Goal: Task Accomplishment & Management: Manage account settings

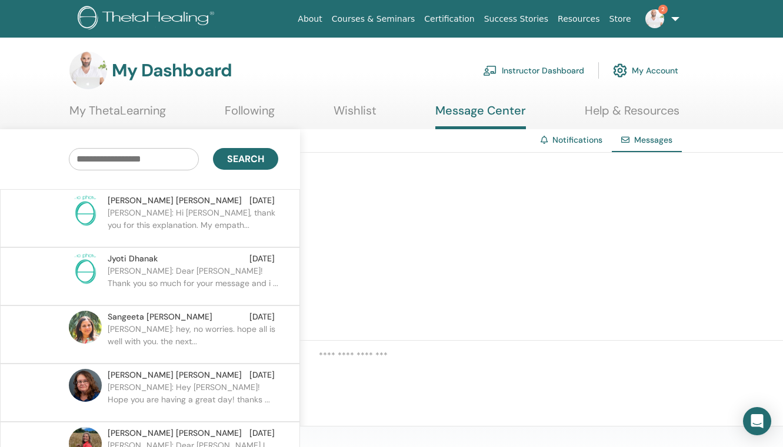
click at [191, 222] on p "[PERSON_NAME]: Hi [PERSON_NAME], thank you for this explanation. My empath..." at bounding box center [193, 224] width 171 height 35
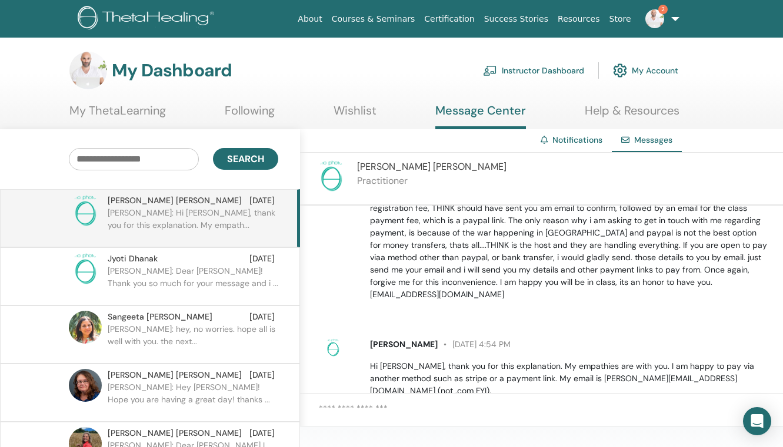
scroll to position [970, 0]
click at [399, 403] on textarea at bounding box center [551, 416] width 464 height 28
click at [360, 401] on div at bounding box center [541, 416] width 483 height 45
click at [347, 409] on textarea at bounding box center [551, 416] width 464 height 28
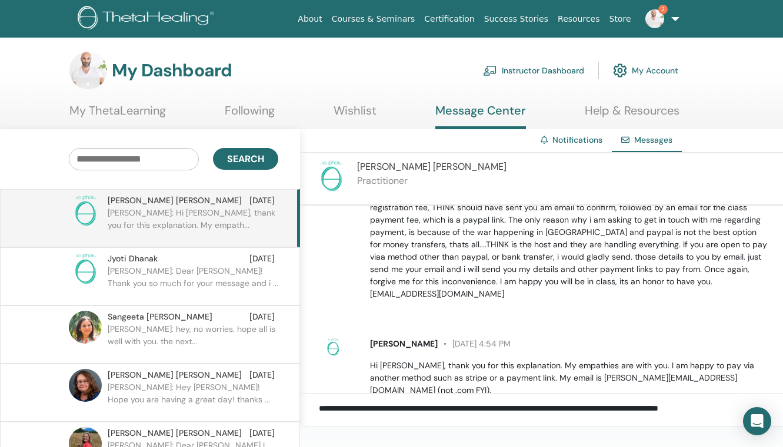
type textarea "**********"
click at [655, 25] on img at bounding box center [654, 18] width 19 height 19
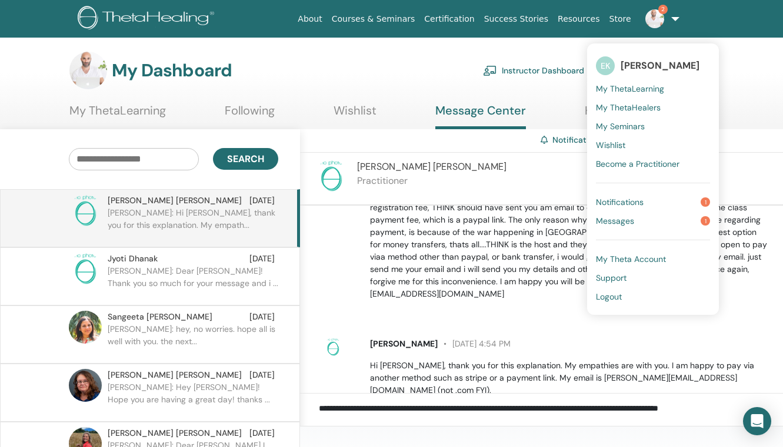
click at [614, 200] on span "Notifications" at bounding box center [620, 202] width 48 height 11
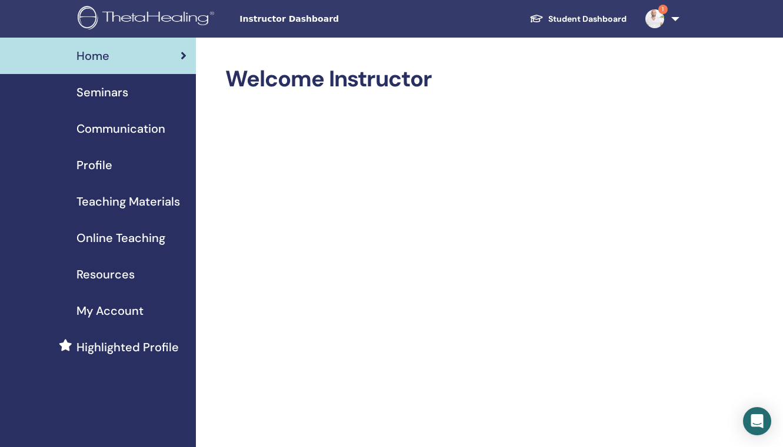
click at [649, 22] on img at bounding box center [654, 18] width 19 height 19
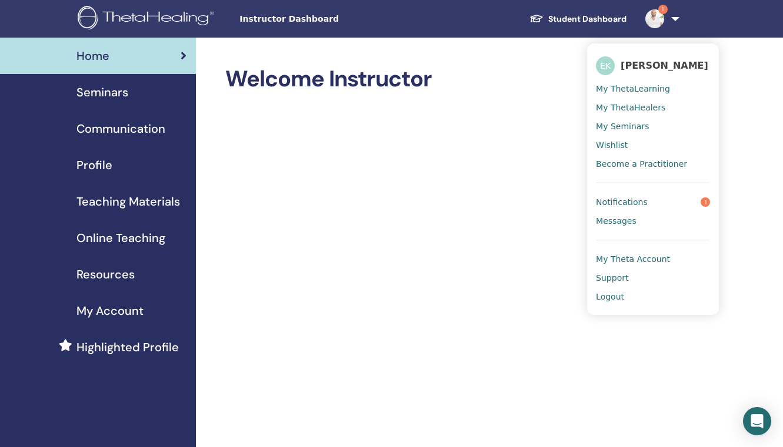
click at [620, 201] on span "Notifications" at bounding box center [622, 202] width 52 height 11
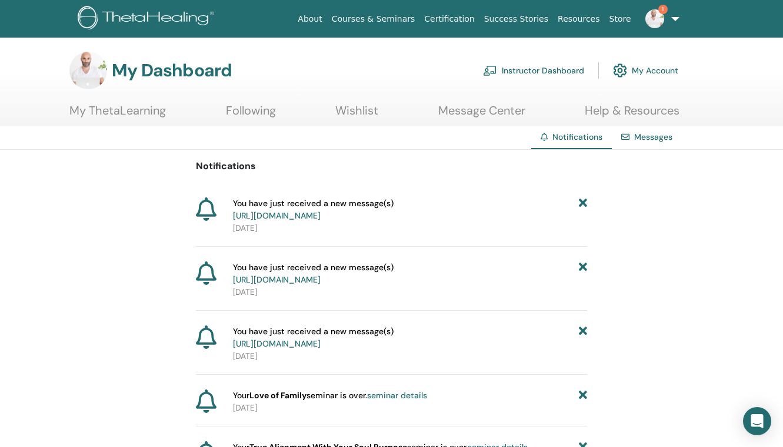
click at [535, 68] on link "Instructor Dashboard" at bounding box center [533, 71] width 101 height 26
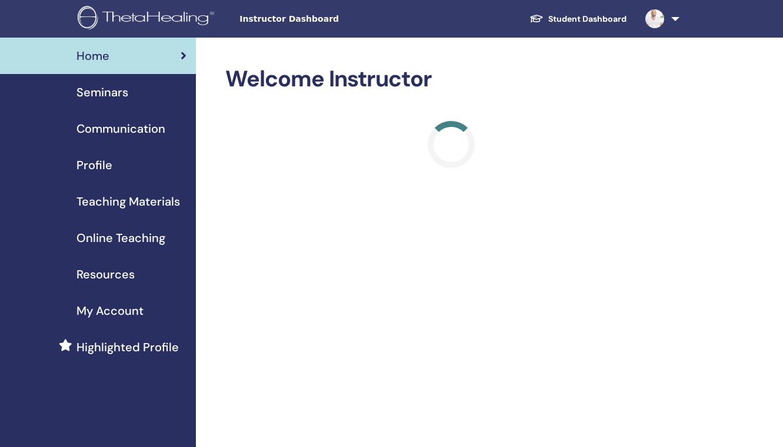
click at [118, 91] on span "Seminars" at bounding box center [102, 92] width 52 height 18
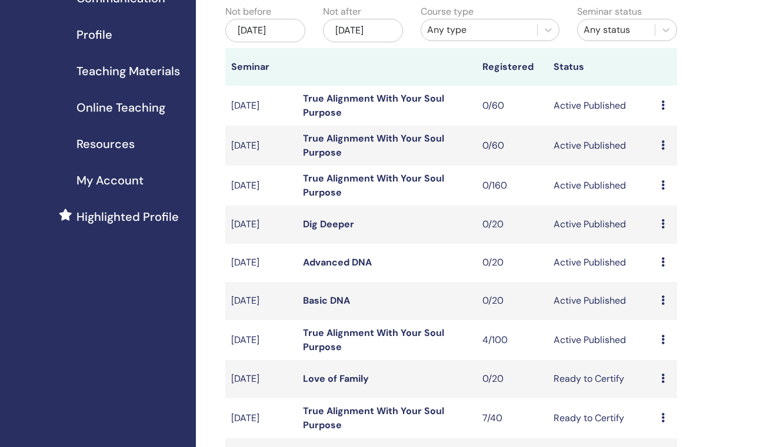
scroll to position [133, 0]
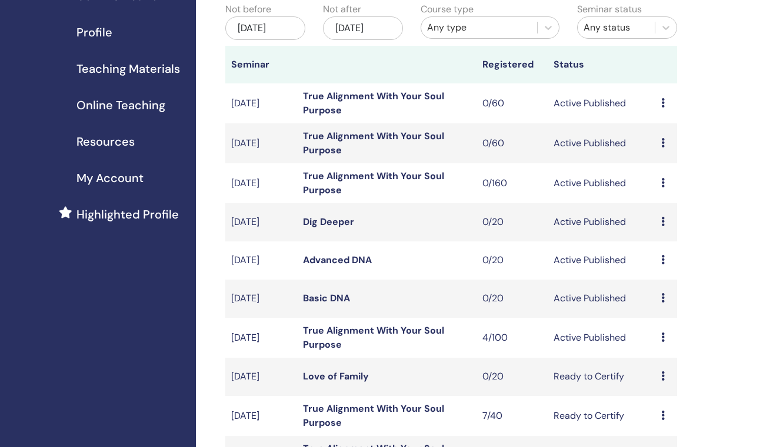
click at [320, 344] on link "True Alignment With Your Soul Purpose" at bounding box center [373, 338] width 141 height 26
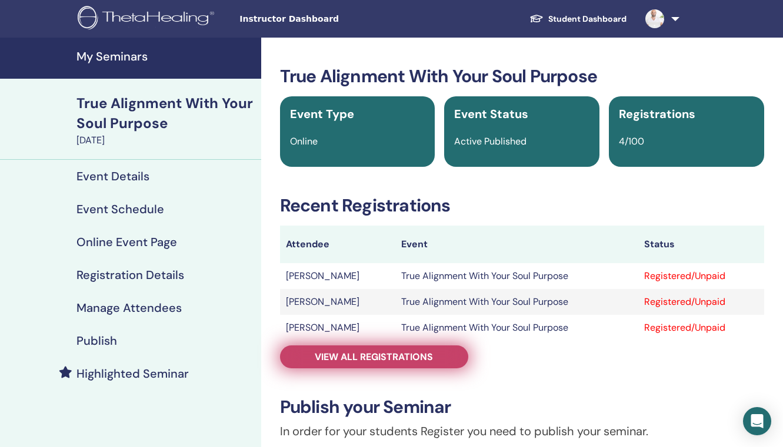
click at [323, 352] on span "View all registrations" at bounding box center [374, 357] width 118 height 12
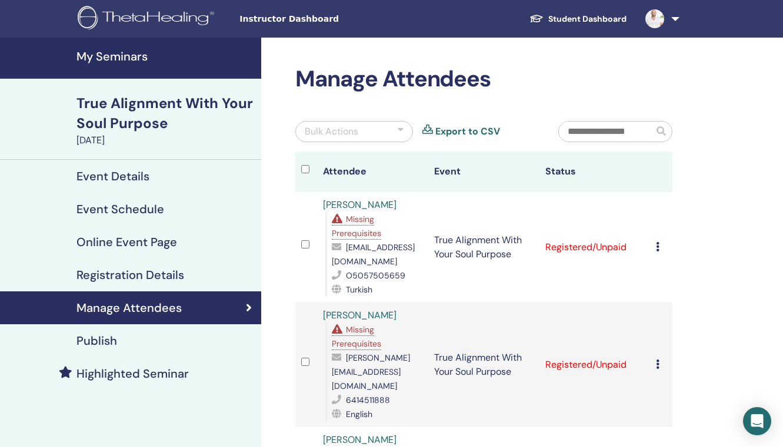
click at [372, 309] on link "[PERSON_NAME]" at bounding box center [359, 315] width 73 height 12
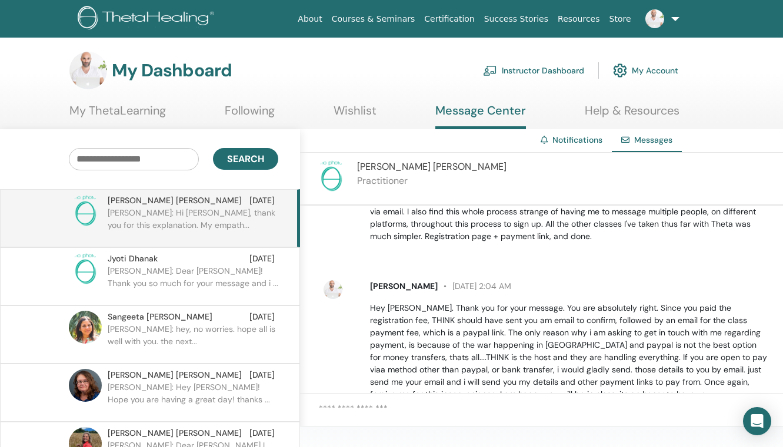
scroll to position [970, 0]
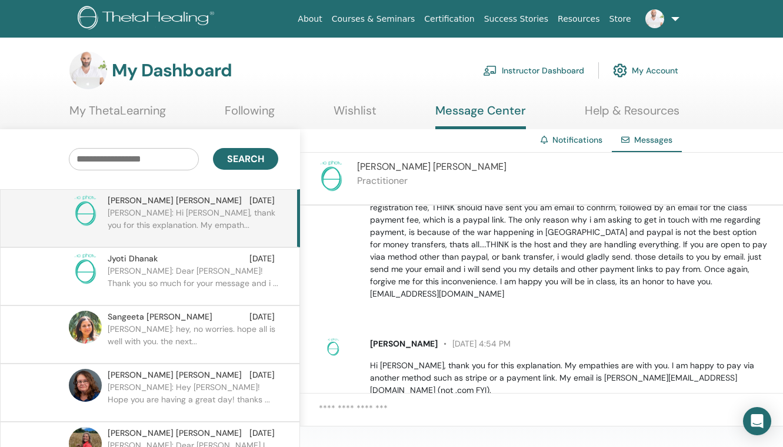
click at [396, 409] on textarea at bounding box center [551, 416] width 464 height 28
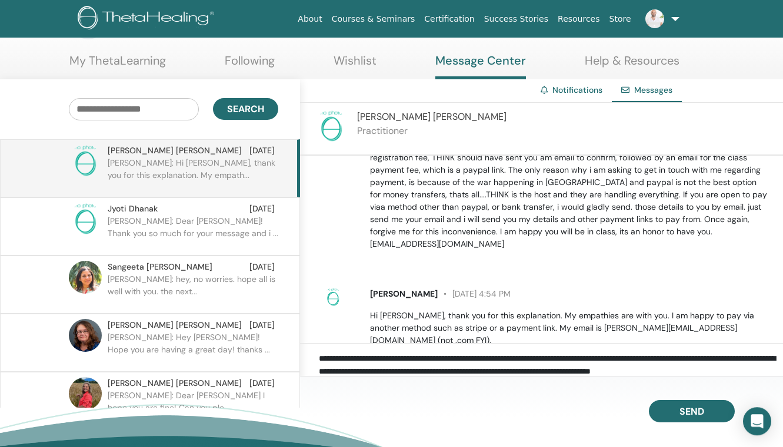
scroll to position [1, 0]
click at [661, 358] on textarea "**********" at bounding box center [551, 366] width 464 height 28
click at [408, 370] on textarea "**********" at bounding box center [551, 366] width 464 height 28
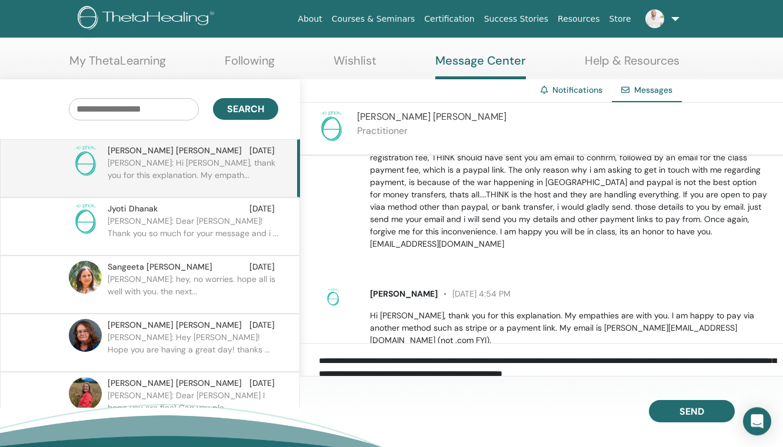
scroll to position [23, 0]
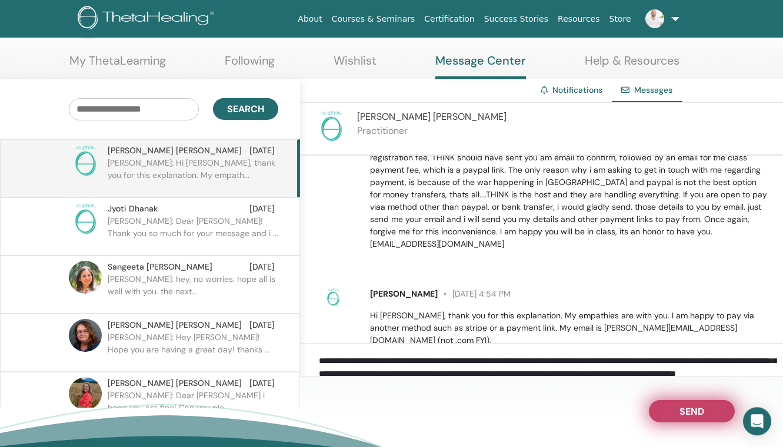
type textarea "**********"
click at [688, 412] on span "Send" at bounding box center [691, 410] width 25 height 8
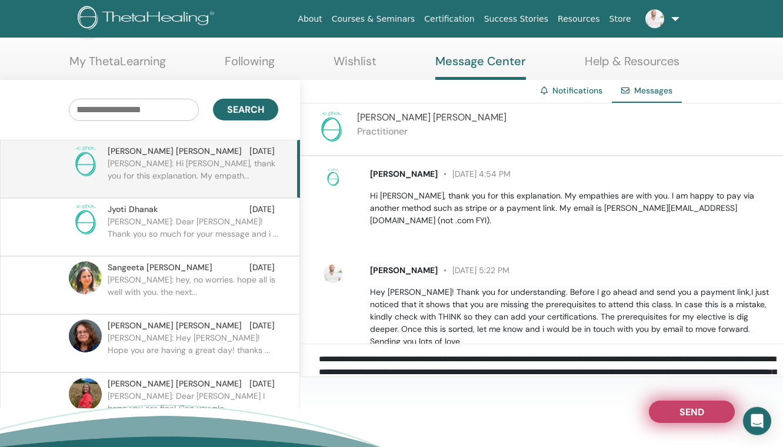
scroll to position [1091, 0]
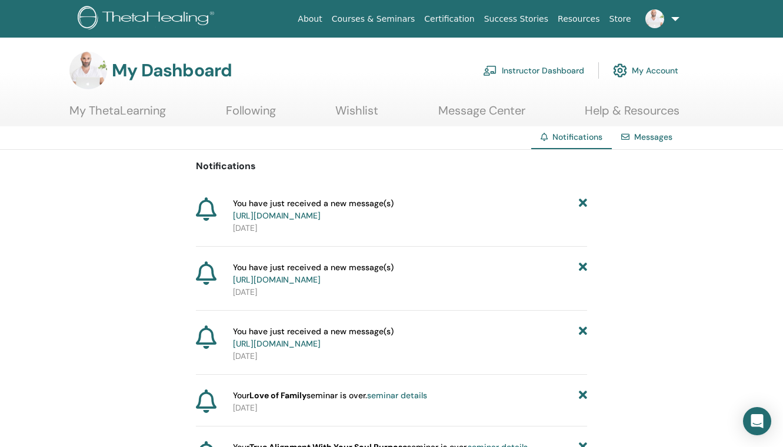
click at [666, 15] on span at bounding box center [654, 18] width 28 height 9
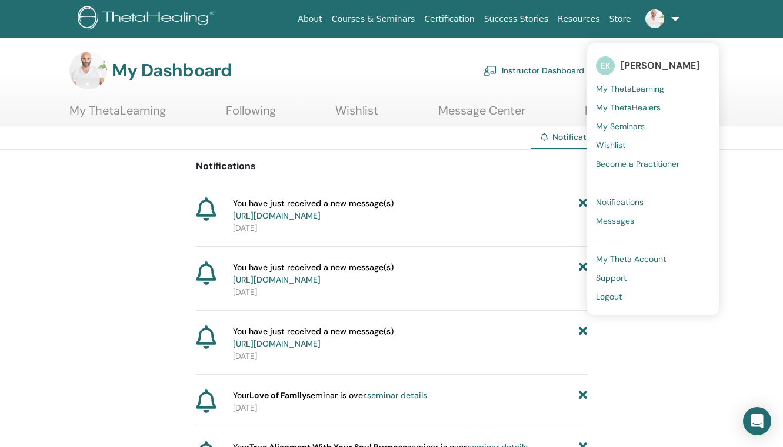
click at [609, 222] on span "Messages" at bounding box center [615, 221] width 38 height 11
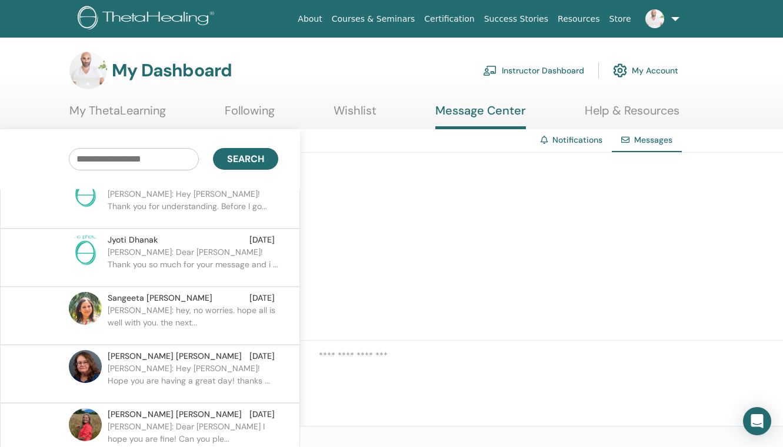
scroll to position [23, 0]
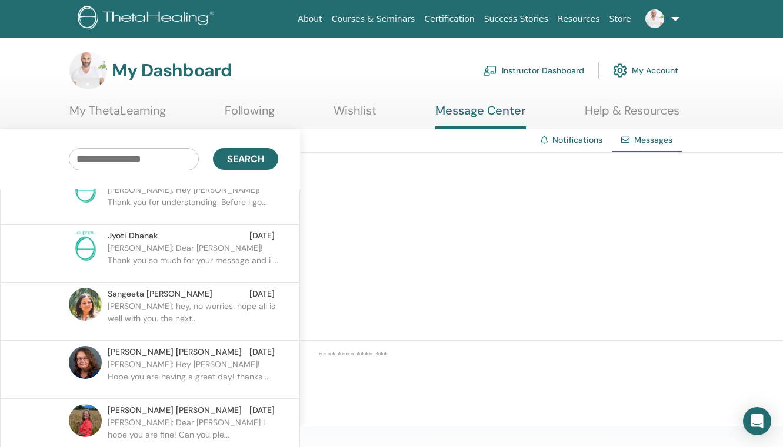
click at [192, 303] on p "ELIAS: hey, no worries. hope all is well with you. the next..." at bounding box center [193, 317] width 171 height 35
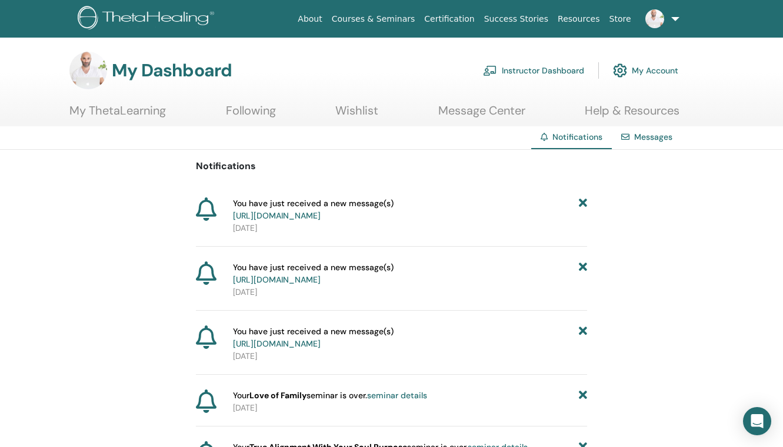
click at [320, 218] on link "https://member.thetahealing.com/message-center/messages/f7b94709-387e-4983-8487…" at bounding box center [277, 215] width 88 height 11
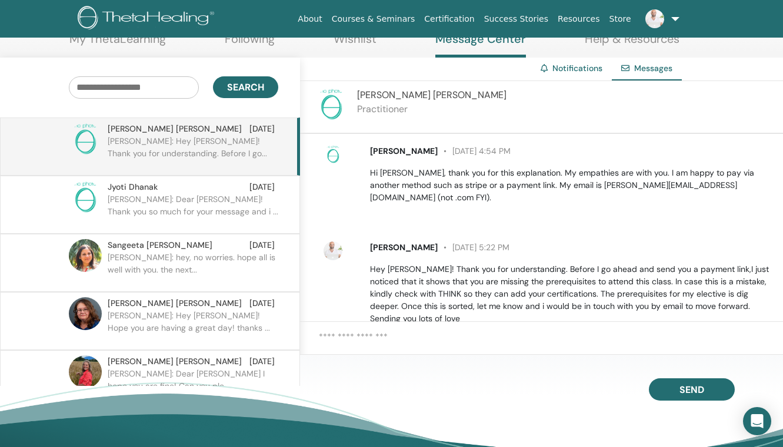
scroll to position [138, 0]
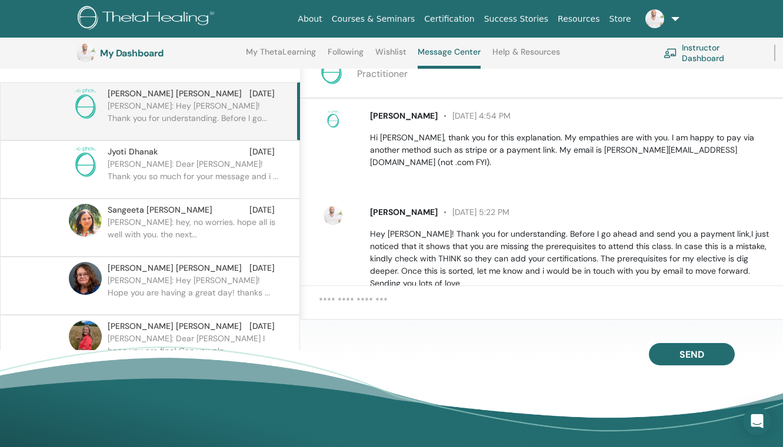
click at [386, 306] on textarea at bounding box center [551, 309] width 464 height 28
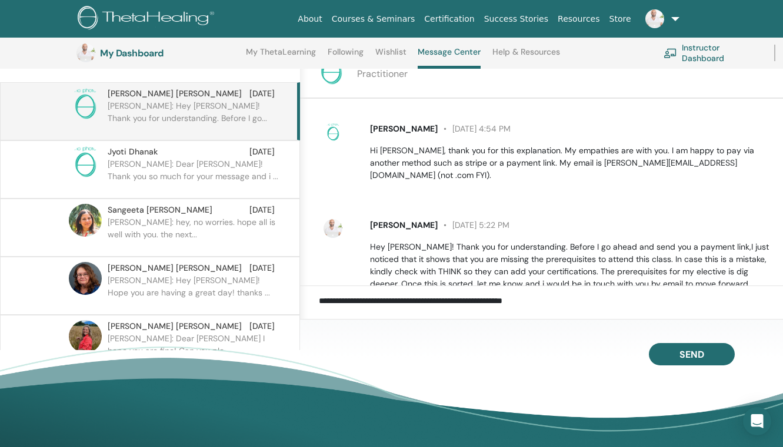
scroll to position [1091, 0]
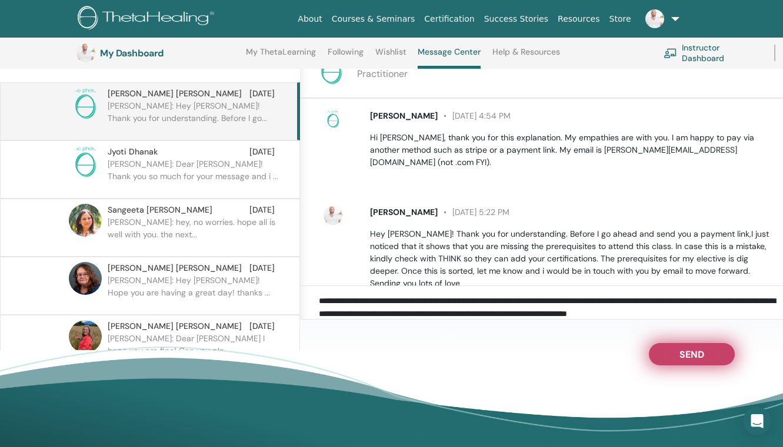
type textarea "**********"
click at [706, 350] on button "Send" at bounding box center [691, 354] width 86 height 22
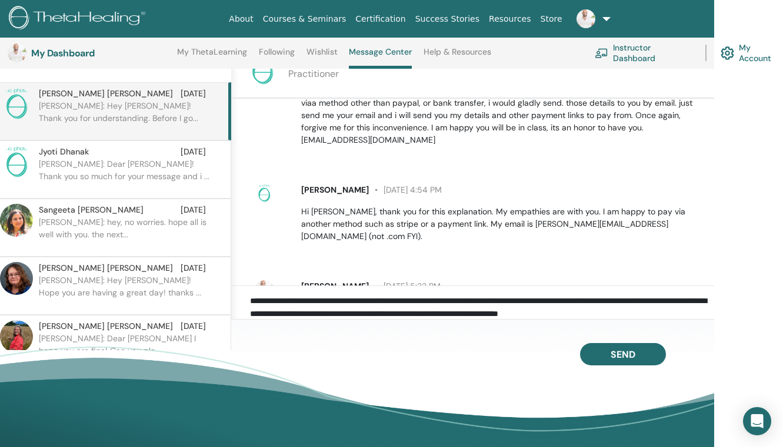
scroll to position [1014, 0]
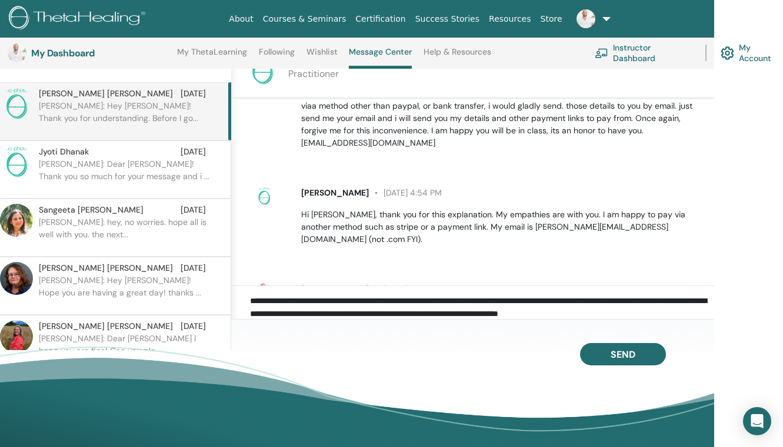
click at [586, 209] on p "Hi Elias, thank you for this explanation. My empathies are with you. I am happy…" at bounding box center [500, 227] width 399 height 37
drag, startPoint x: 471, startPoint y: 203, endPoint x: 553, endPoint y: 207, distance: 81.8
click at [553, 209] on p "Hi Elias, thank you for this explanation. My empathies are with you. I am happy…" at bounding box center [500, 227] width 399 height 37
copy p "supriya@samskara.co"
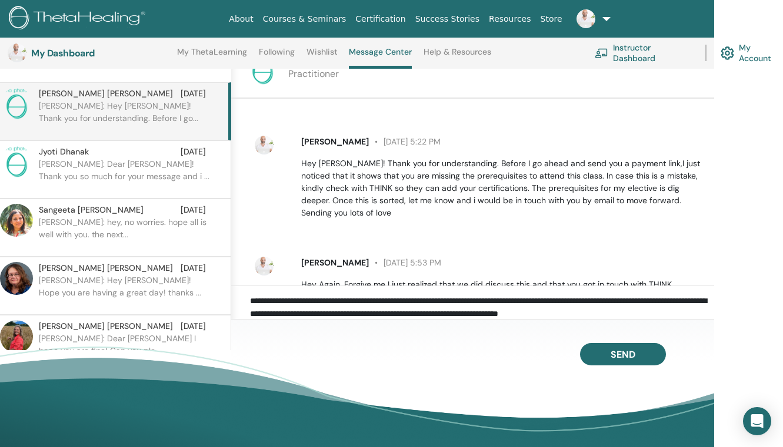
scroll to position [1187, 0]
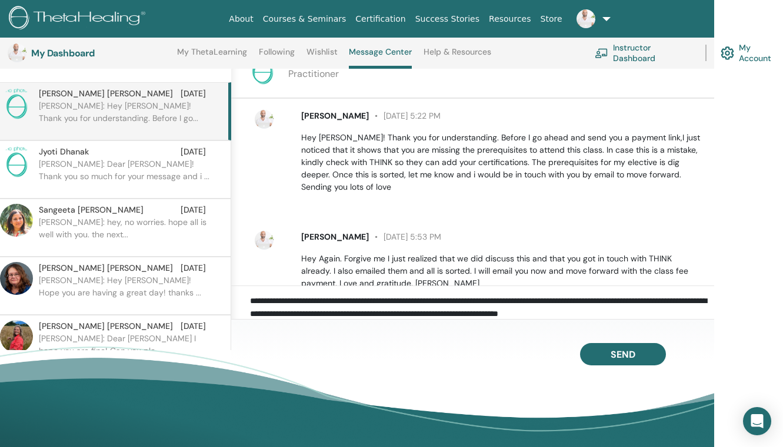
click at [574, 253] on p "Hey Again. Forgive me I just realized that we did discuss this and that you got…" at bounding box center [500, 271] width 399 height 37
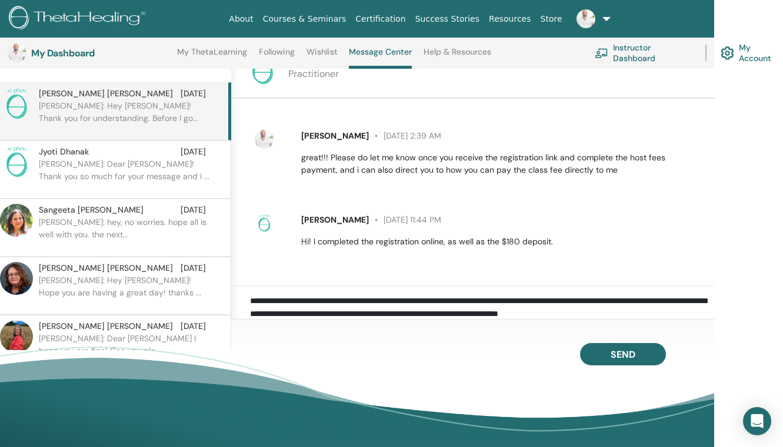
scroll to position [407, 0]
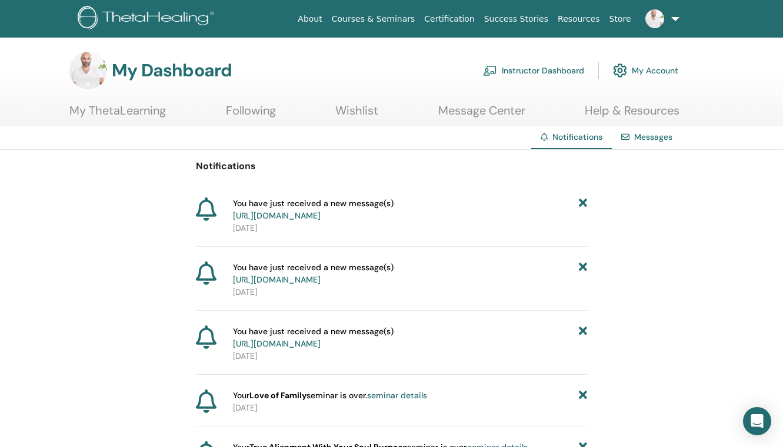
click at [513, 68] on link "Instructor Dashboard" at bounding box center [533, 71] width 101 height 26
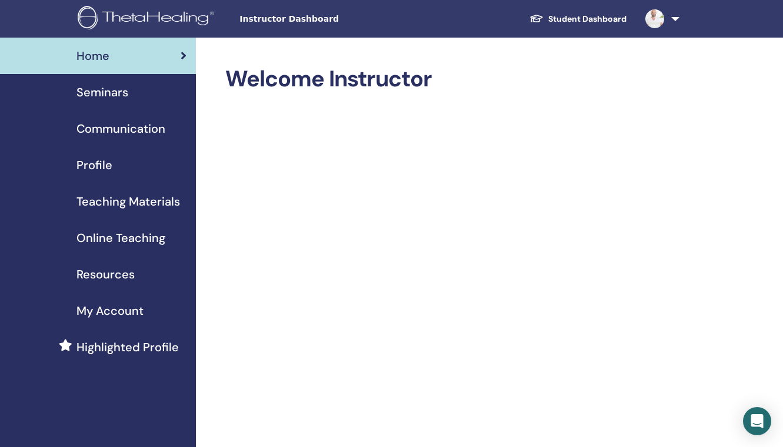
click at [104, 92] on span "Seminars" at bounding box center [102, 92] width 52 height 18
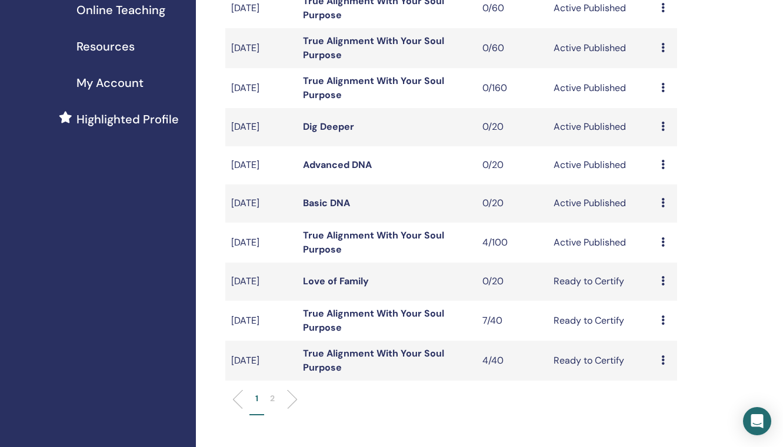
scroll to position [229, 0]
click at [663, 285] on icon at bounding box center [663, 280] width 4 height 9
click at [653, 353] on p "Cancel" at bounding box center [665, 352] width 45 height 14
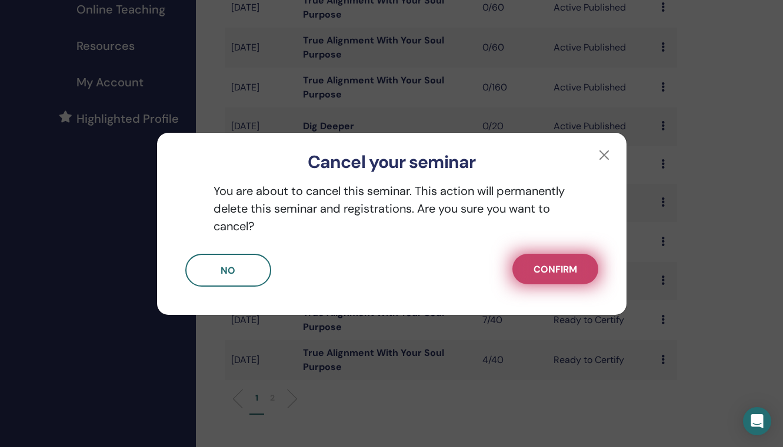
click at [562, 264] on span "Confirm" at bounding box center [555, 269] width 44 height 12
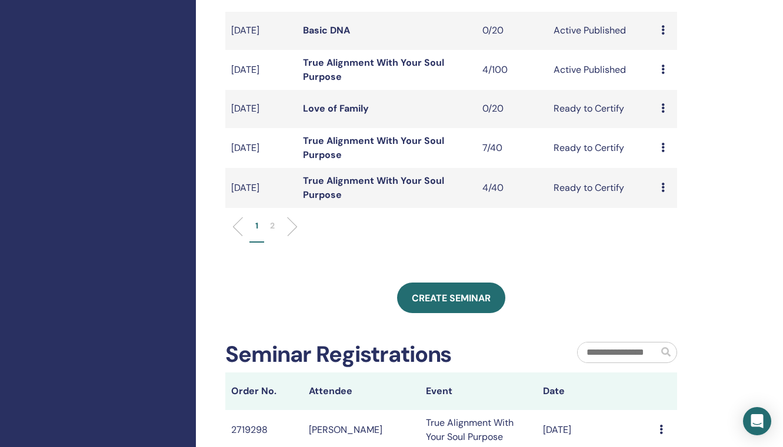
scroll to position [443, 0]
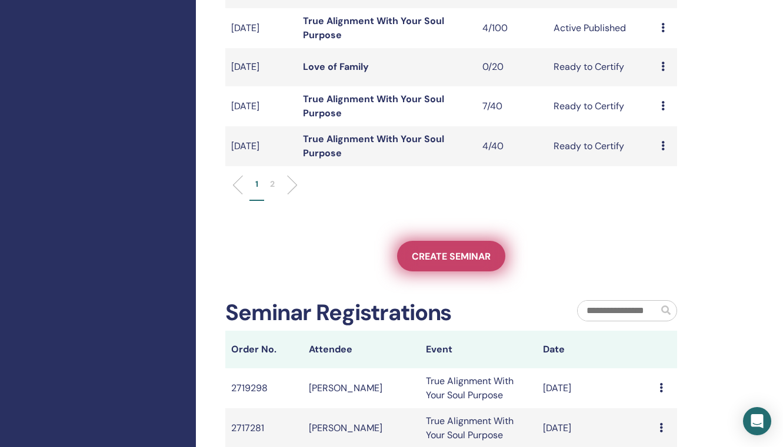
click at [453, 263] on span "Create seminar" at bounding box center [451, 256] width 79 height 12
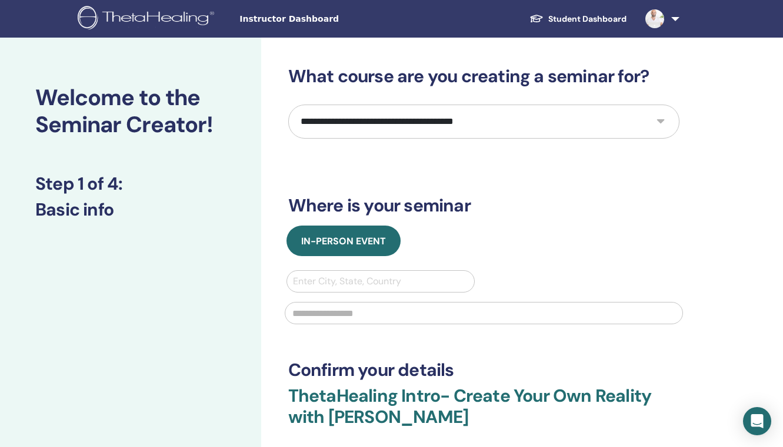
select select "****"
click option "**********" at bounding box center [0, 0] width 0 height 0
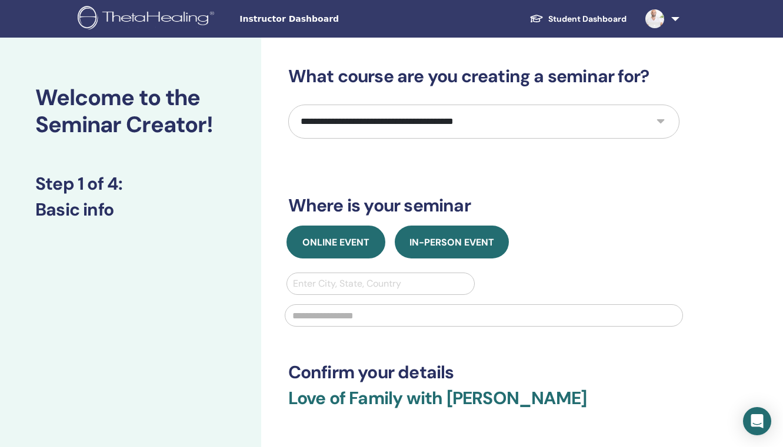
click at [329, 243] on span "Online Event" at bounding box center [335, 242] width 67 height 12
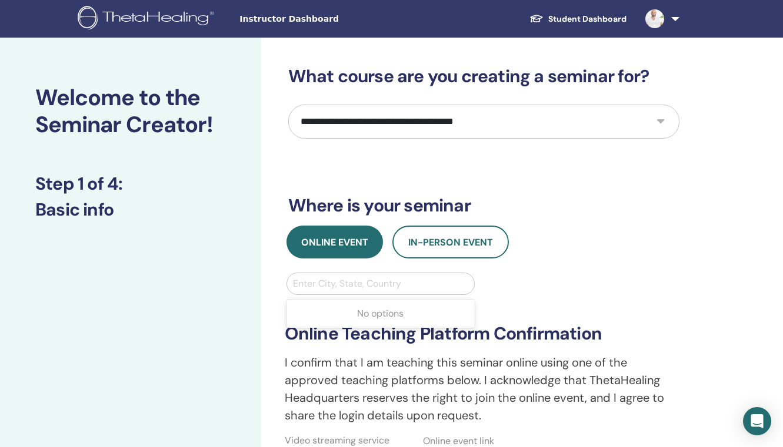
click at [327, 286] on div at bounding box center [381, 284] width 176 height 16
type input "*****"
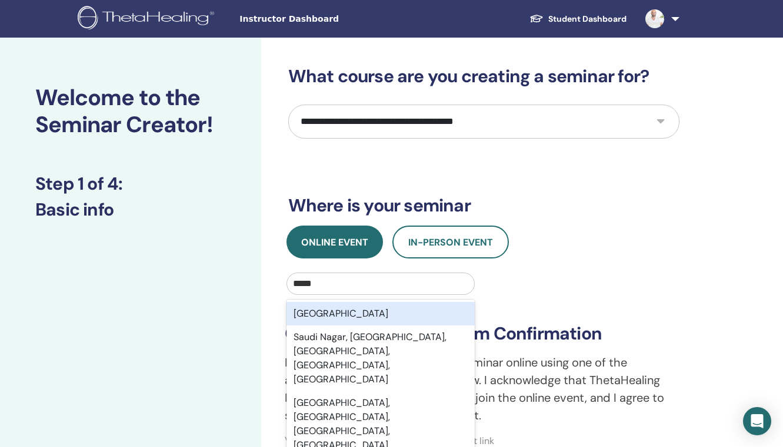
click at [345, 313] on div "Saudi Arabia" at bounding box center [380, 314] width 189 height 24
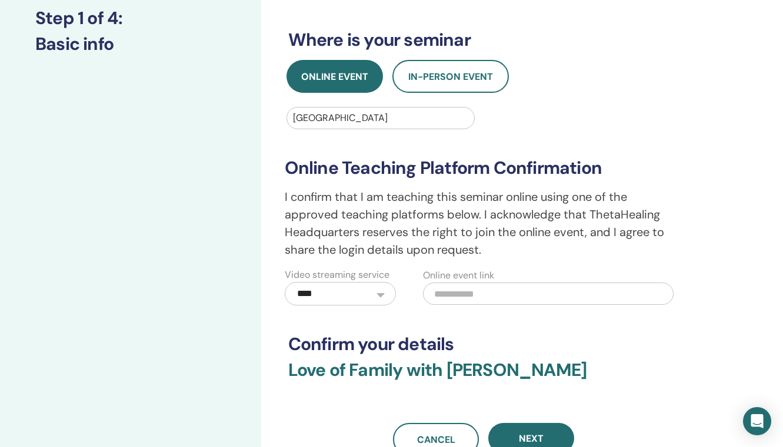
scroll to position [227, 0]
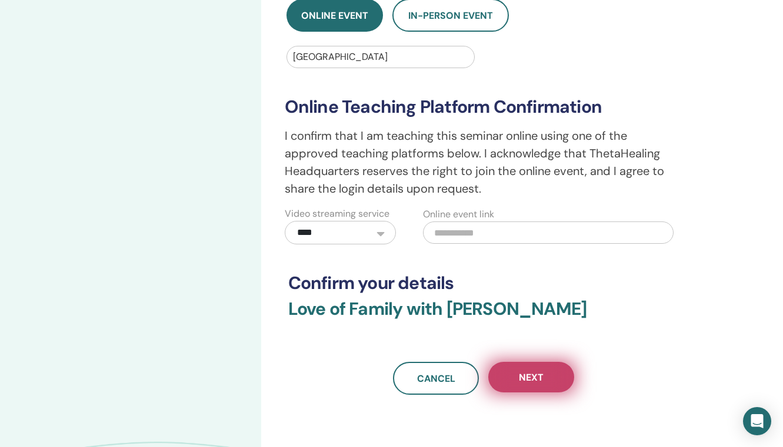
click at [533, 373] on span "Next" at bounding box center [531, 378] width 25 height 12
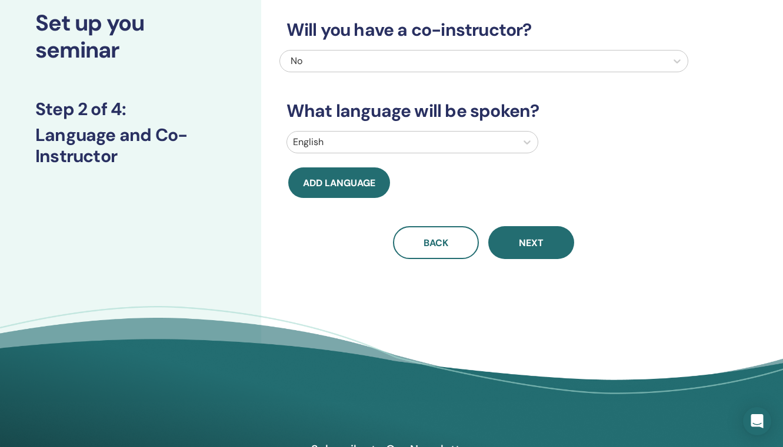
scroll to position [0, 0]
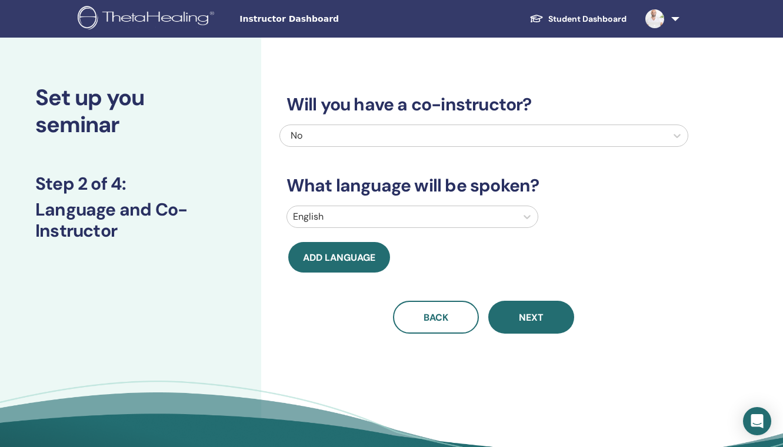
click at [394, 224] on div at bounding box center [402, 217] width 218 height 16
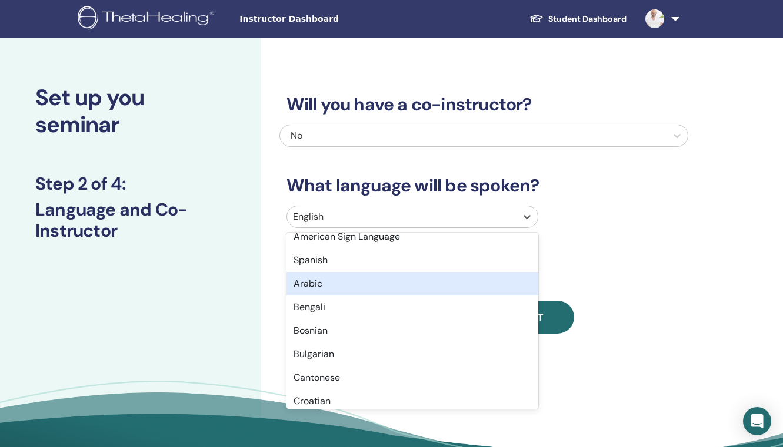
scroll to position [153, 0]
click at [375, 289] on div "Arabic" at bounding box center [412, 282] width 252 height 24
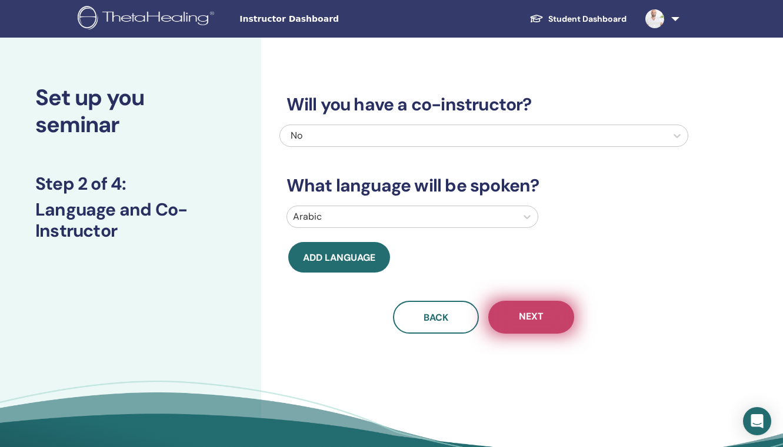
click at [545, 323] on button "Next" at bounding box center [531, 317] width 86 height 33
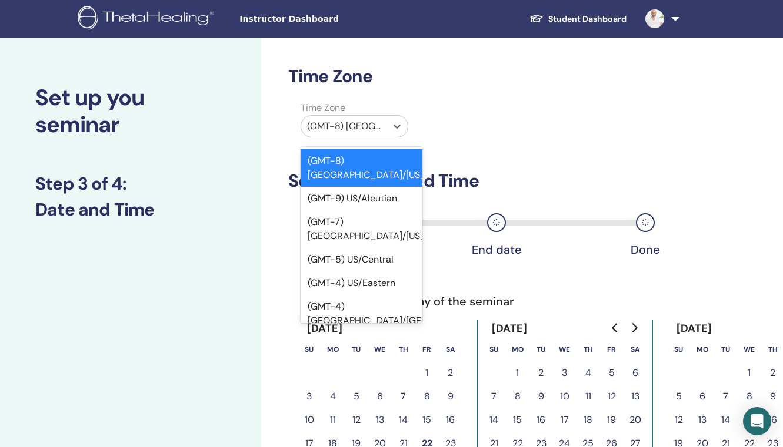
click at [382, 134] on div "(GMT-8) US/Alaska" at bounding box center [344, 126] width 86 height 21
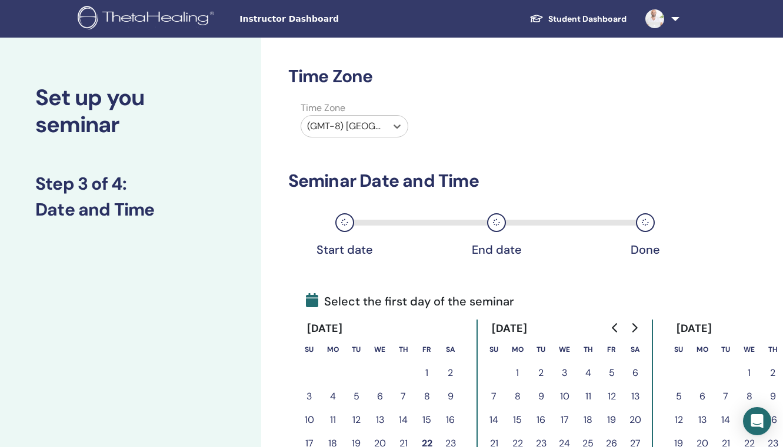
click at [376, 119] on div at bounding box center [344, 126] width 74 height 16
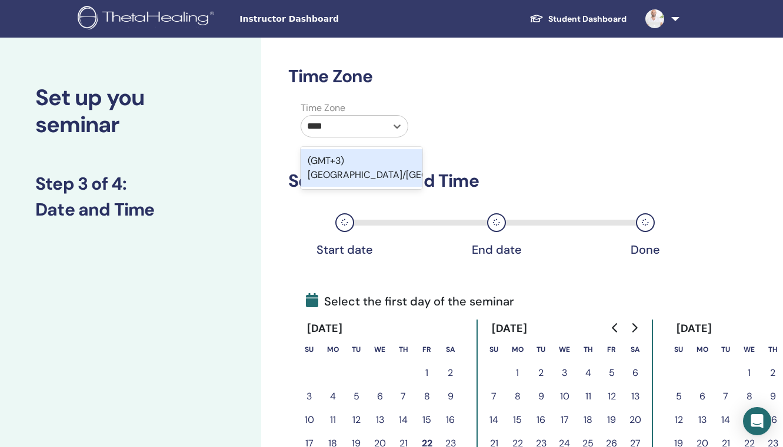
type input "*****"
click at [381, 158] on div "(GMT+3) Asia/Kuwait" at bounding box center [361, 168] width 122 height 38
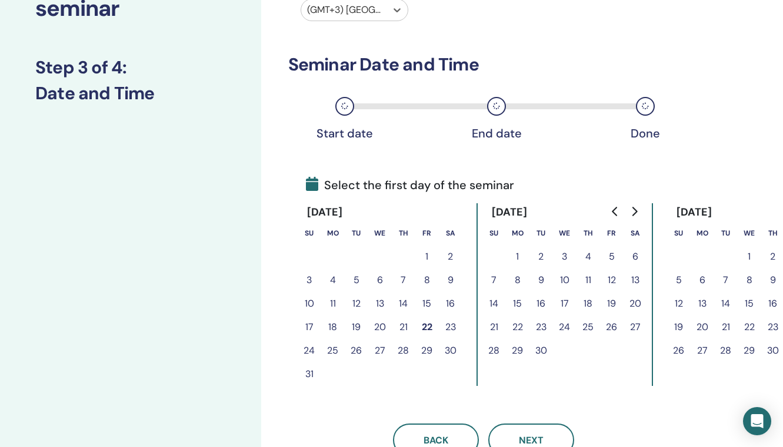
scroll to position [116, 0]
click at [404, 351] on button "28" at bounding box center [404, 352] width 24 height 24
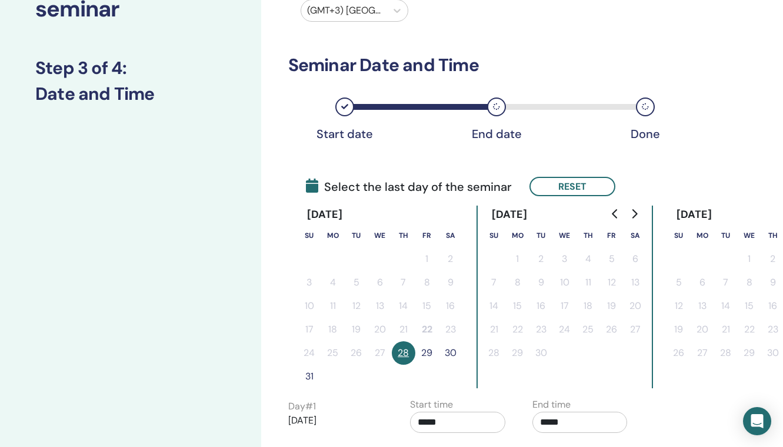
click at [429, 352] on button "29" at bounding box center [427, 354] width 24 height 24
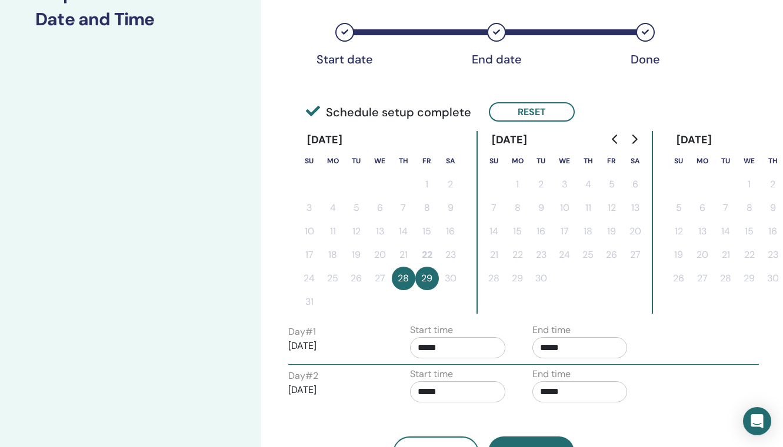
scroll to position [194, 0]
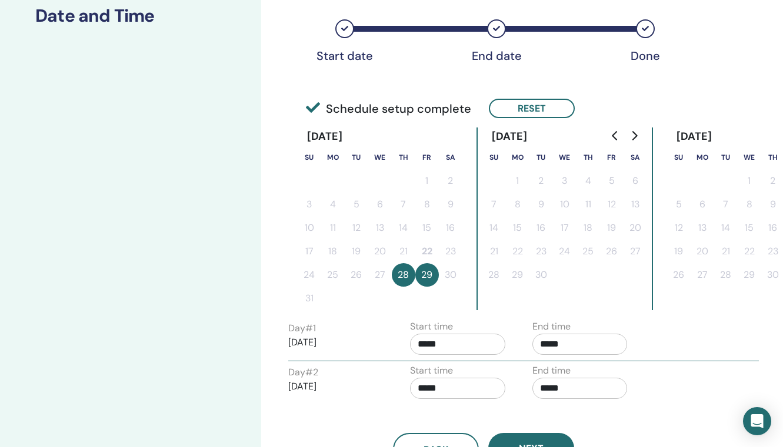
click at [432, 345] on input "*****" at bounding box center [457, 344] width 95 height 21
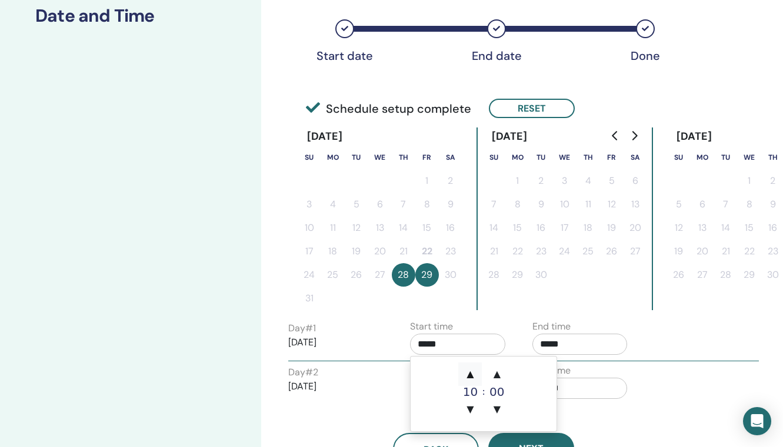
click at [472, 372] on span "▲" at bounding box center [470, 375] width 24 height 24
type input "*****"
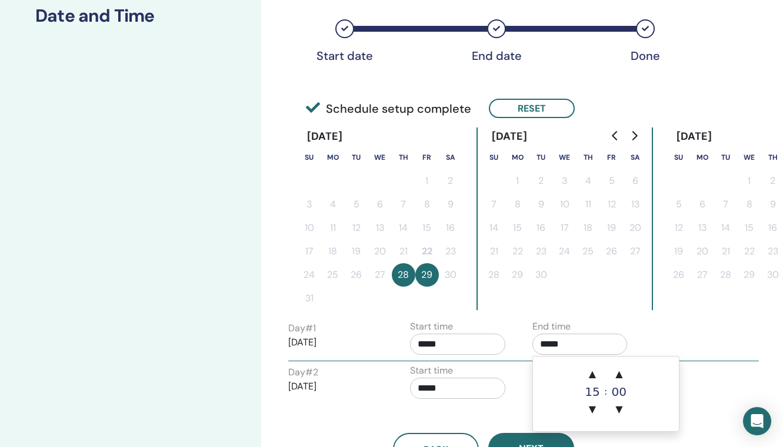
click at [564, 342] on input "*****" at bounding box center [579, 344] width 95 height 21
click at [590, 376] on span "▲" at bounding box center [592, 375] width 24 height 24
type input "*****"
click at [608, 313] on div "Time Zone Time Zone (GMT+3) Asia/Kuwait Seminar Date and Time Start date End da…" at bounding box center [483, 169] width 391 height 594
click at [440, 385] on input "*****" at bounding box center [457, 388] width 95 height 21
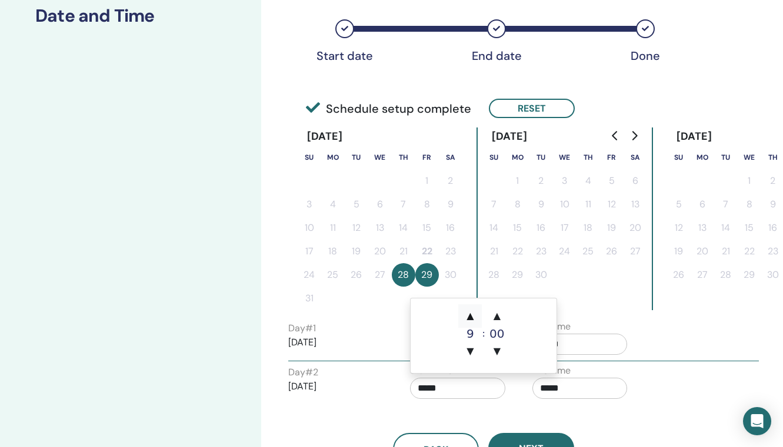
click at [471, 317] on span "▲" at bounding box center [470, 317] width 24 height 24
type input "*****"
click at [619, 311] on div "Time Zone Time Zone (GMT+3) Asia/Kuwait Seminar Date and Time Start date End da…" at bounding box center [483, 169] width 391 height 594
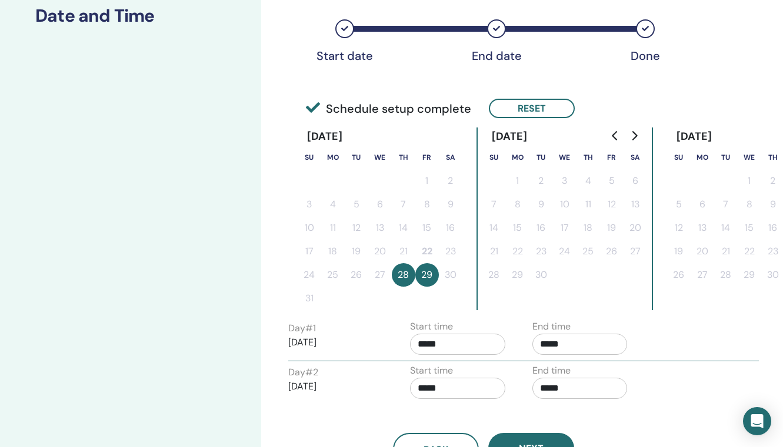
click at [551, 388] on input "*****" at bounding box center [579, 388] width 95 height 21
click at [596, 317] on span "▲" at bounding box center [592, 317] width 24 height 24
type input "*****"
click at [666, 423] on div "Back Next" at bounding box center [483, 435] width 409 height 61
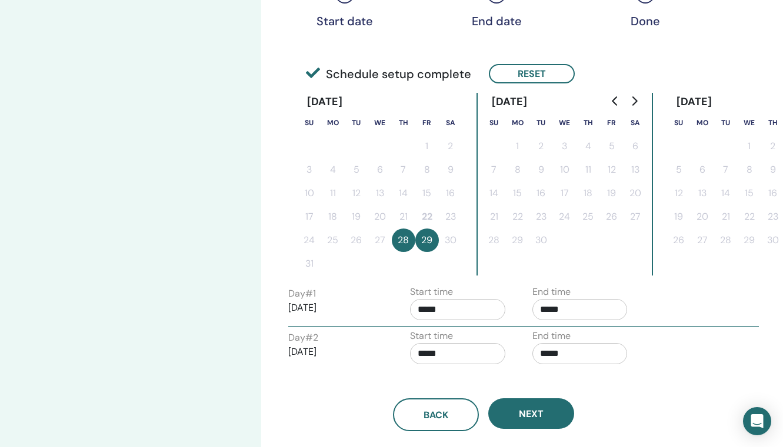
scroll to position [233, 0]
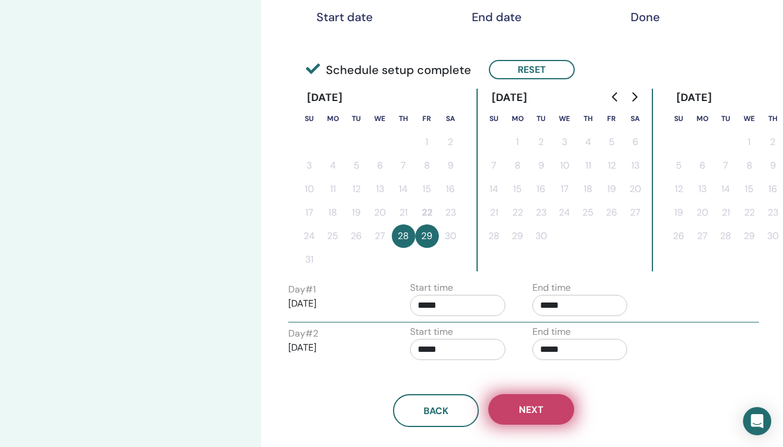
click at [548, 409] on button "Next" at bounding box center [531, 410] width 86 height 31
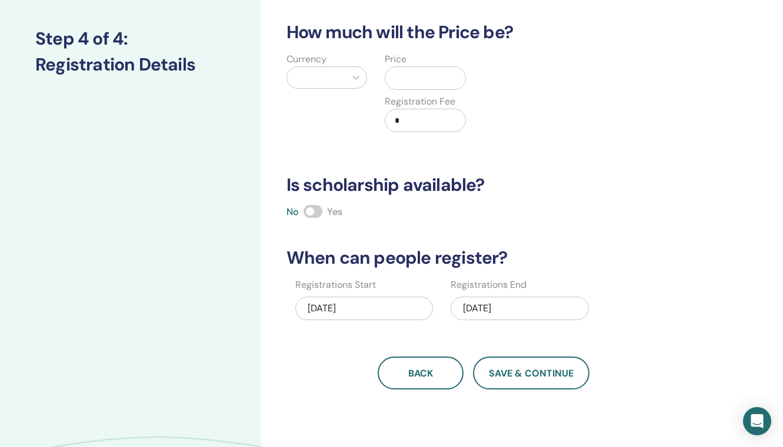
scroll to position [0, 0]
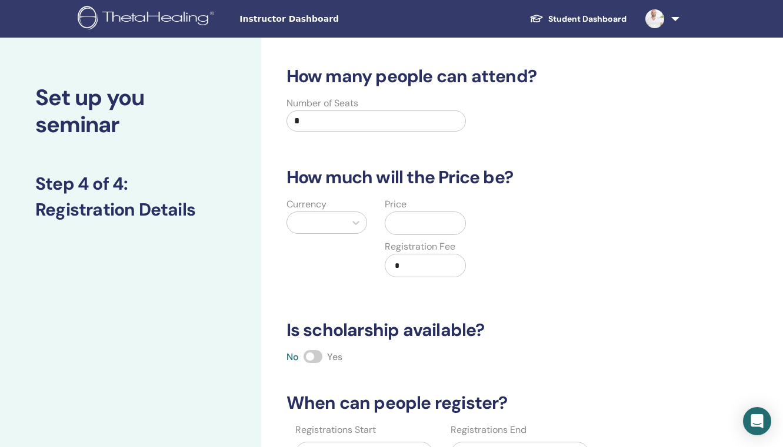
drag, startPoint x: 306, startPoint y: 119, endPoint x: 271, endPoint y: 119, distance: 34.7
click at [286, 119] on input "*" at bounding box center [376, 121] width 180 height 21
type input "**"
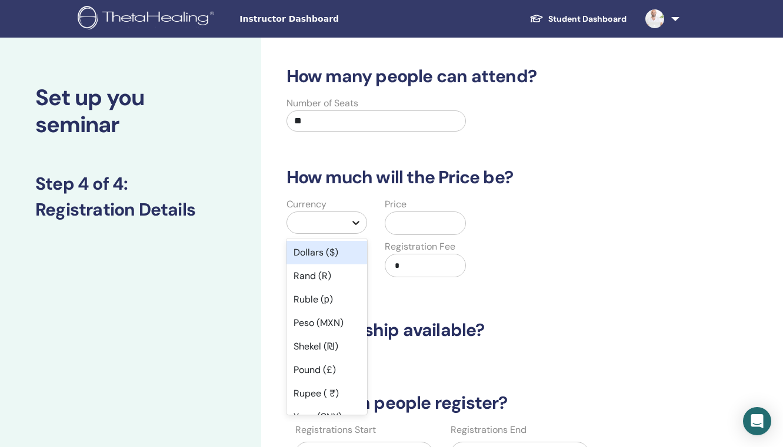
click at [349, 222] on div at bounding box center [355, 222] width 21 height 21
click at [327, 248] on div "Dollars ($)" at bounding box center [326, 253] width 81 height 24
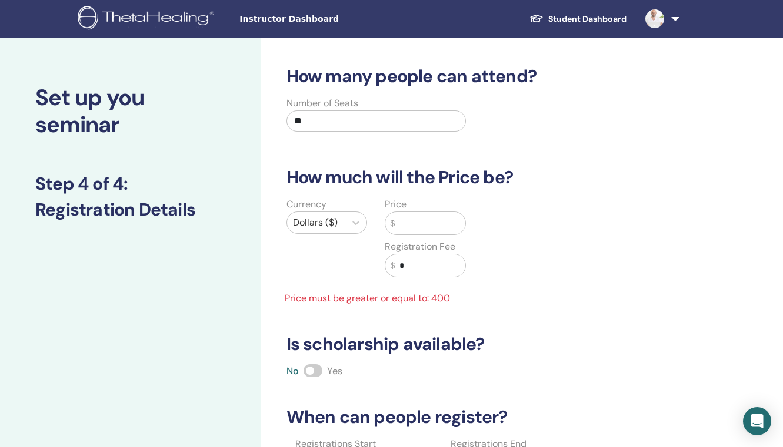
click at [419, 223] on input "text" at bounding box center [430, 223] width 71 height 22
type input "*"
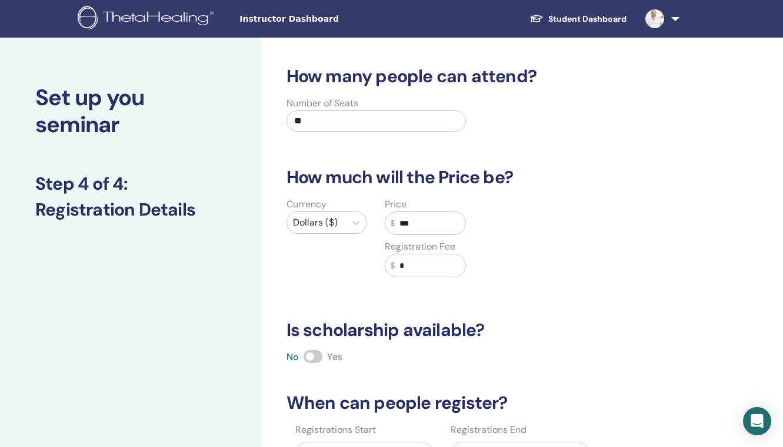
type input "***"
click at [416, 267] on input "*" at bounding box center [430, 266] width 71 height 22
type input "**"
click at [533, 303] on div "How many people can attend? Number of Seats ** How much will the Price be? Curr…" at bounding box center [483, 300] width 409 height 469
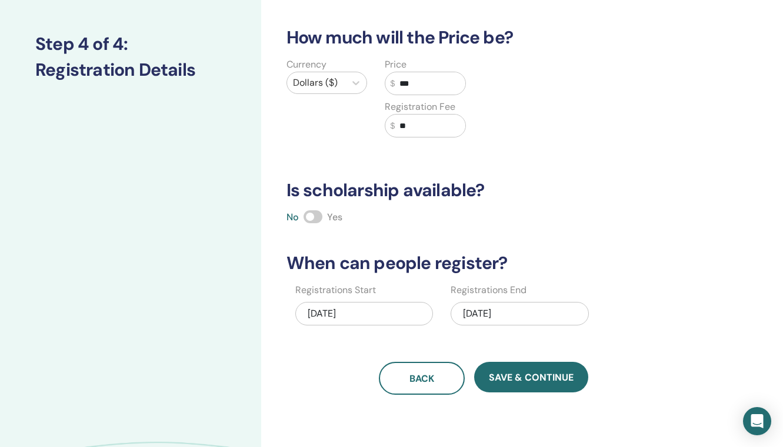
scroll to position [142, 0]
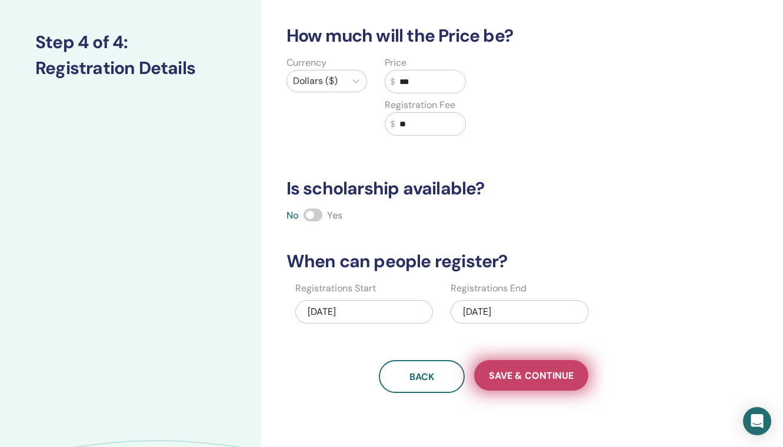
click at [534, 370] on button "Save & Continue" at bounding box center [531, 375] width 114 height 31
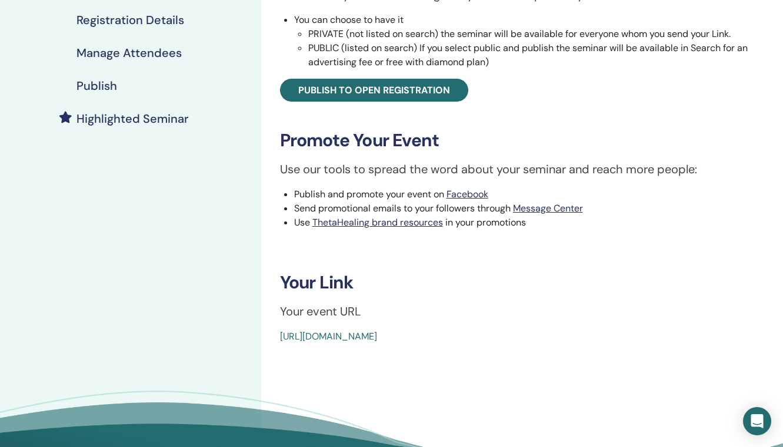
scroll to position [232, 0]
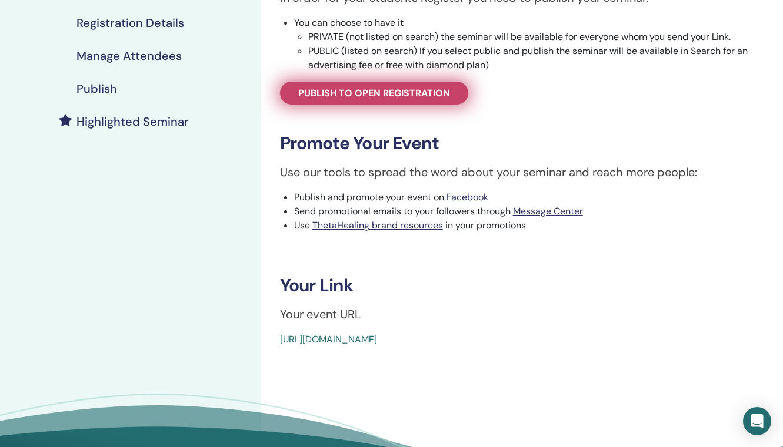
click at [443, 95] on span "Publish to open registration" at bounding box center [374, 93] width 152 height 12
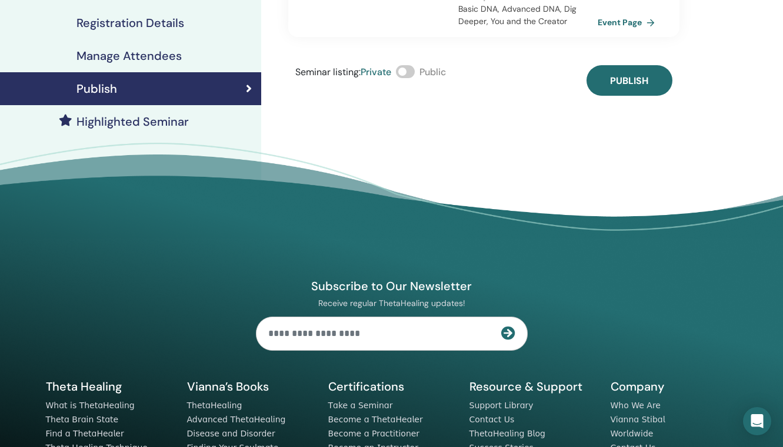
click at [412, 71] on span at bounding box center [405, 71] width 19 height 13
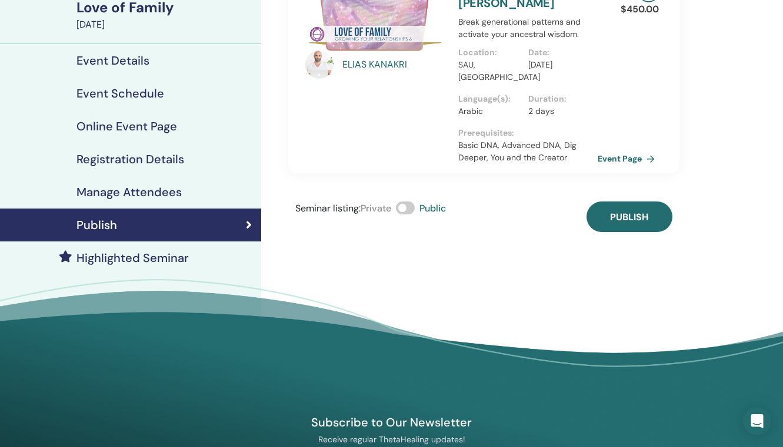
scroll to position [65, 0]
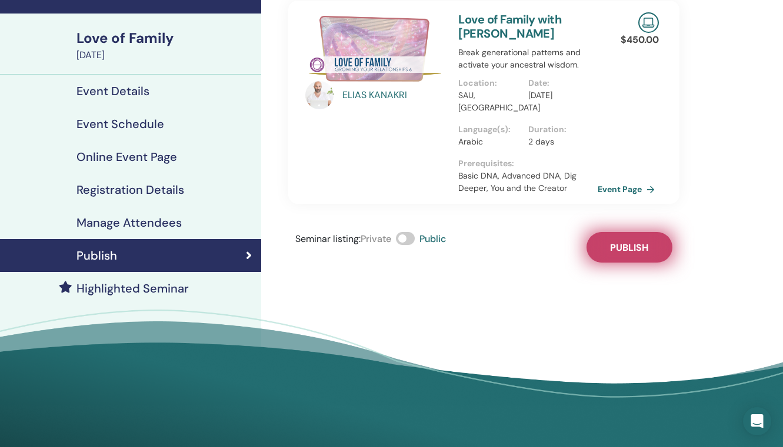
click at [637, 245] on span "Publish" at bounding box center [629, 248] width 38 height 12
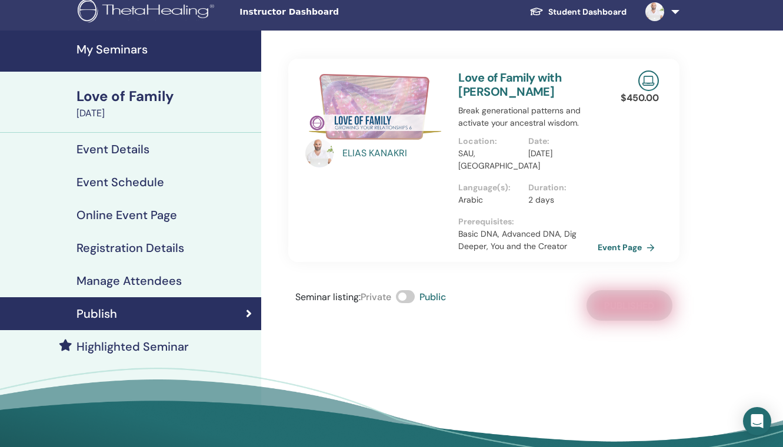
scroll to position [0, 0]
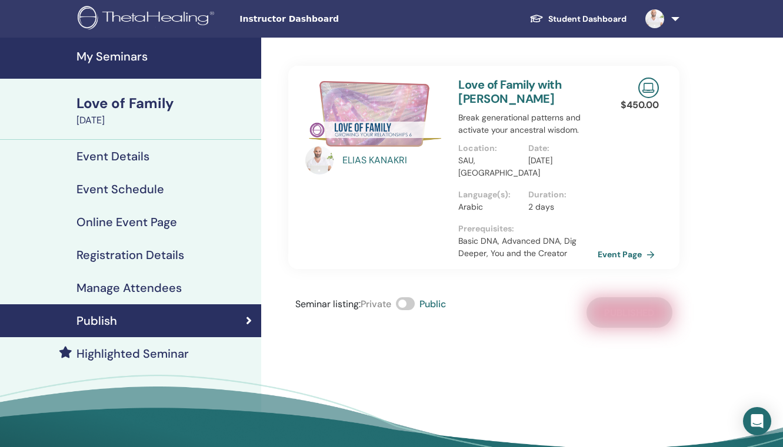
click at [462, 195] on p "Language(s) :" at bounding box center [489, 195] width 62 height 12
click at [125, 101] on div "Love of Family" at bounding box center [165, 103] width 178 height 20
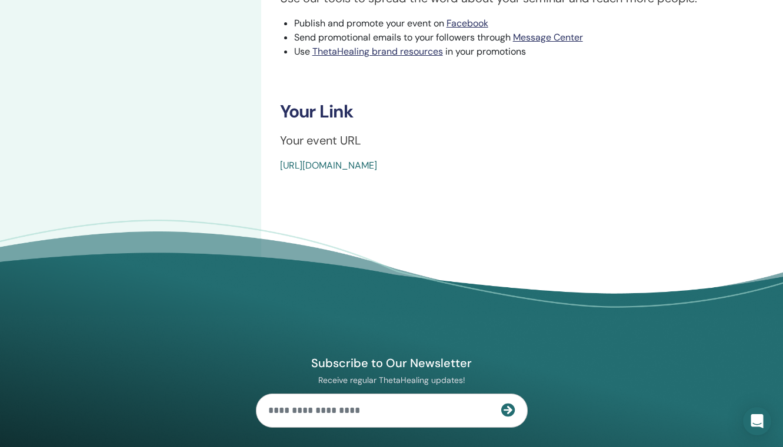
scroll to position [407, 0]
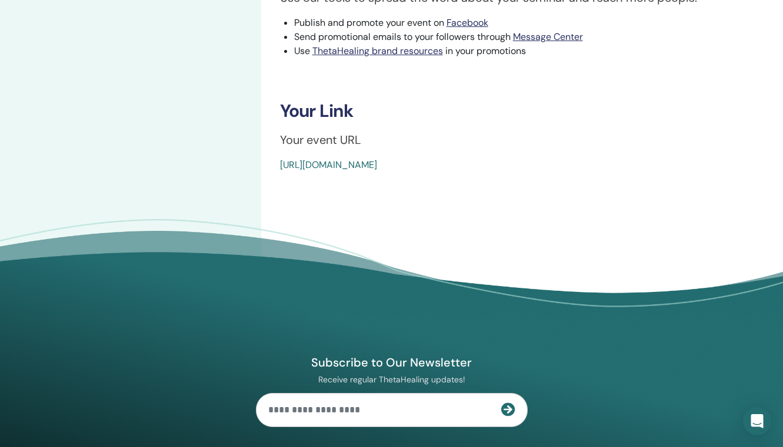
drag, startPoint x: 567, startPoint y: 173, endPoint x: 272, endPoint y: 174, distance: 295.1
copy link "[URL][DOMAIN_NAME]"
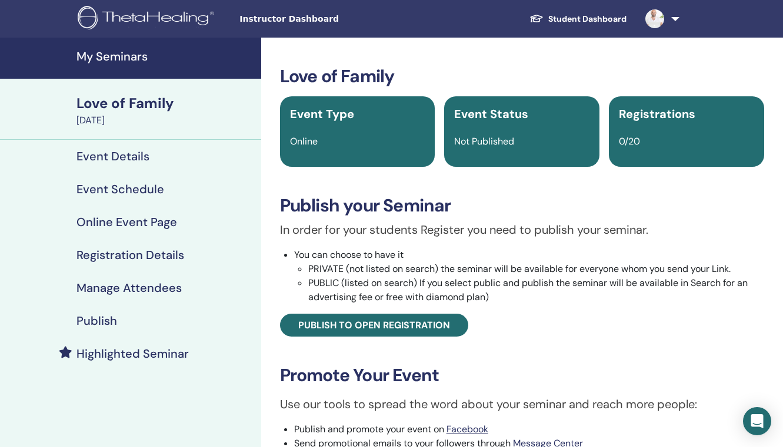
click at [667, 16] on span at bounding box center [654, 18] width 28 height 9
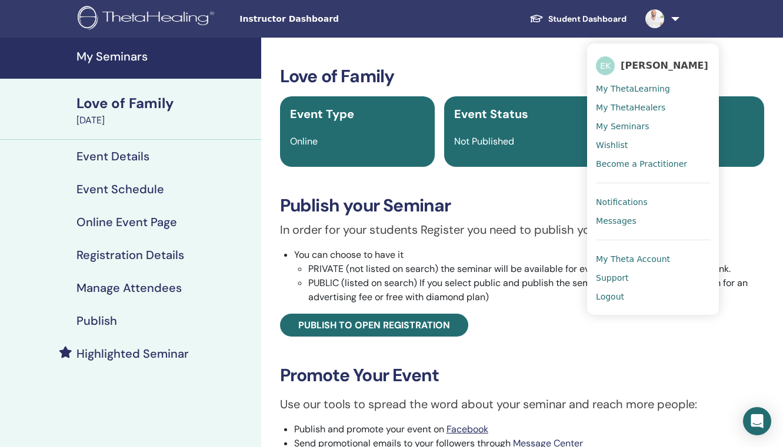
click at [631, 89] on span "My ThetaLearning" at bounding box center [633, 88] width 74 height 11
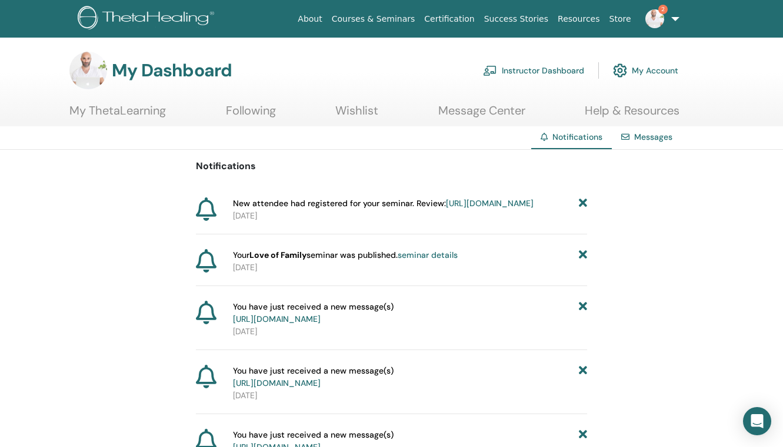
click at [458, 205] on link "[URL][DOMAIN_NAME]" at bounding box center [490, 203] width 88 height 11
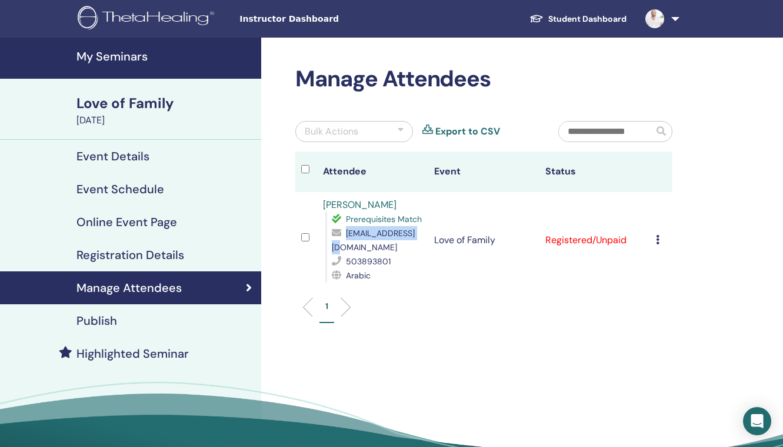
drag, startPoint x: 423, startPoint y: 234, endPoint x: 344, endPoint y: 236, distance: 78.8
click at [344, 236] on span "[EMAIL_ADDRESS][DOMAIN_NAME]" at bounding box center [373, 240] width 83 height 25
copy span "[EMAIL_ADDRESS][DOMAIN_NAME]"
